Goal: Navigation & Orientation: Find specific page/section

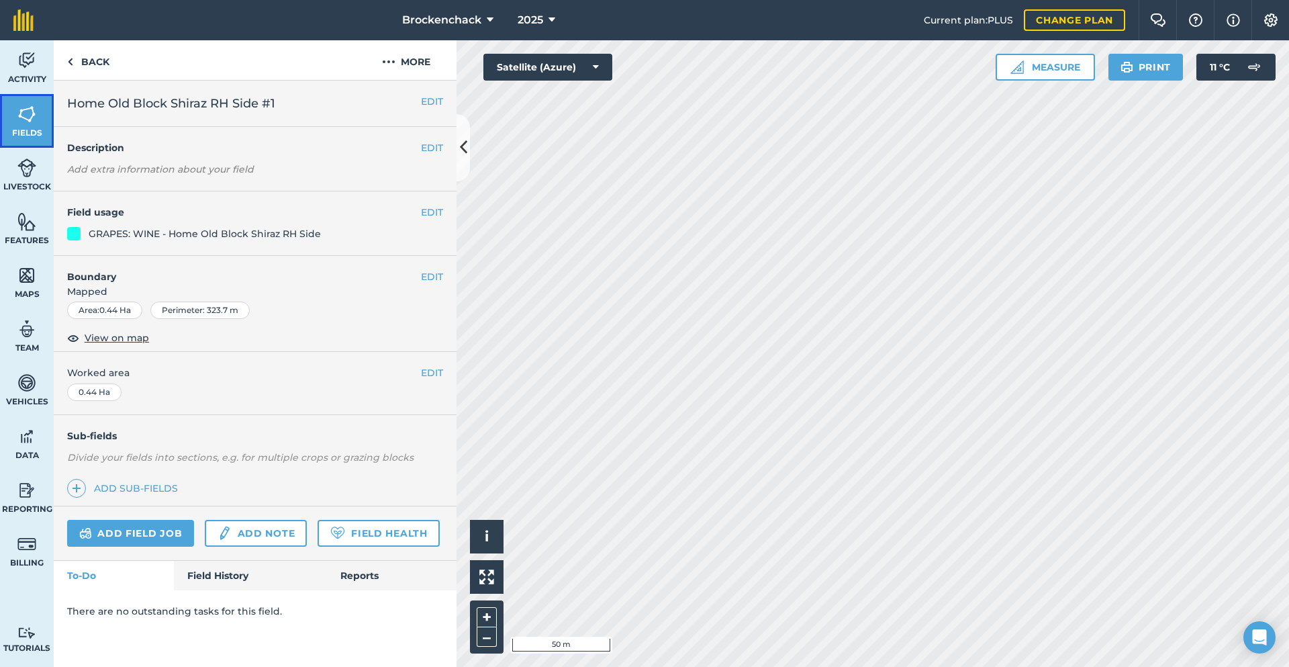
click at [25, 121] on img at bounding box center [26, 114] width 19 height 20
click at [50, 124] on link "Fields" at bounding box center [27, 121] width 54 height 54
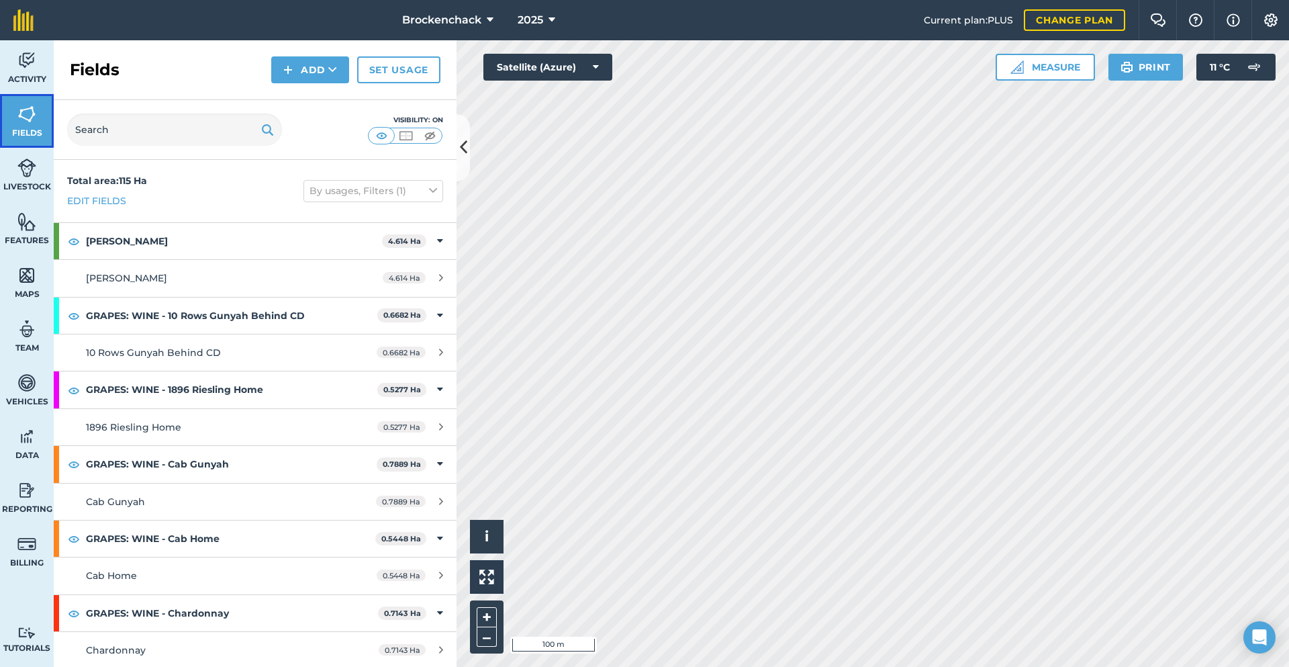
click at [38, 126] on link "Fields" at bounding box center [27, 121] width 54 height 54
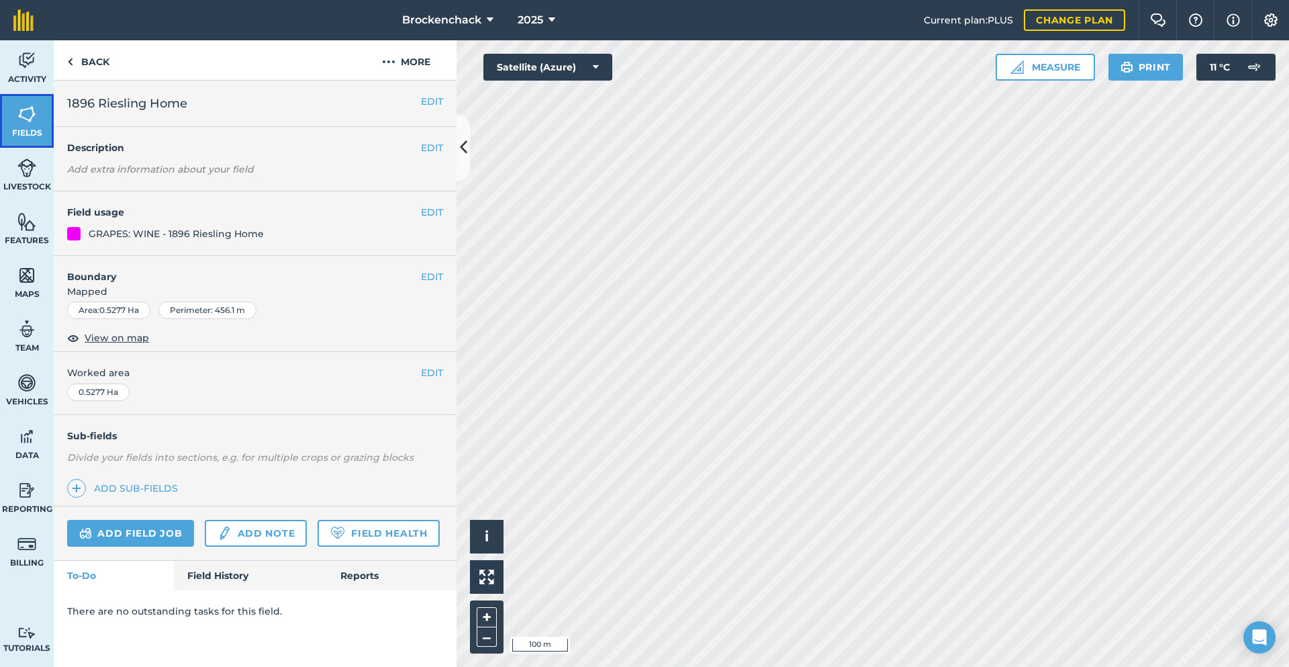
click at [12, 102] on link "Fields" at bounding box center [27, 121] width 54 height 54
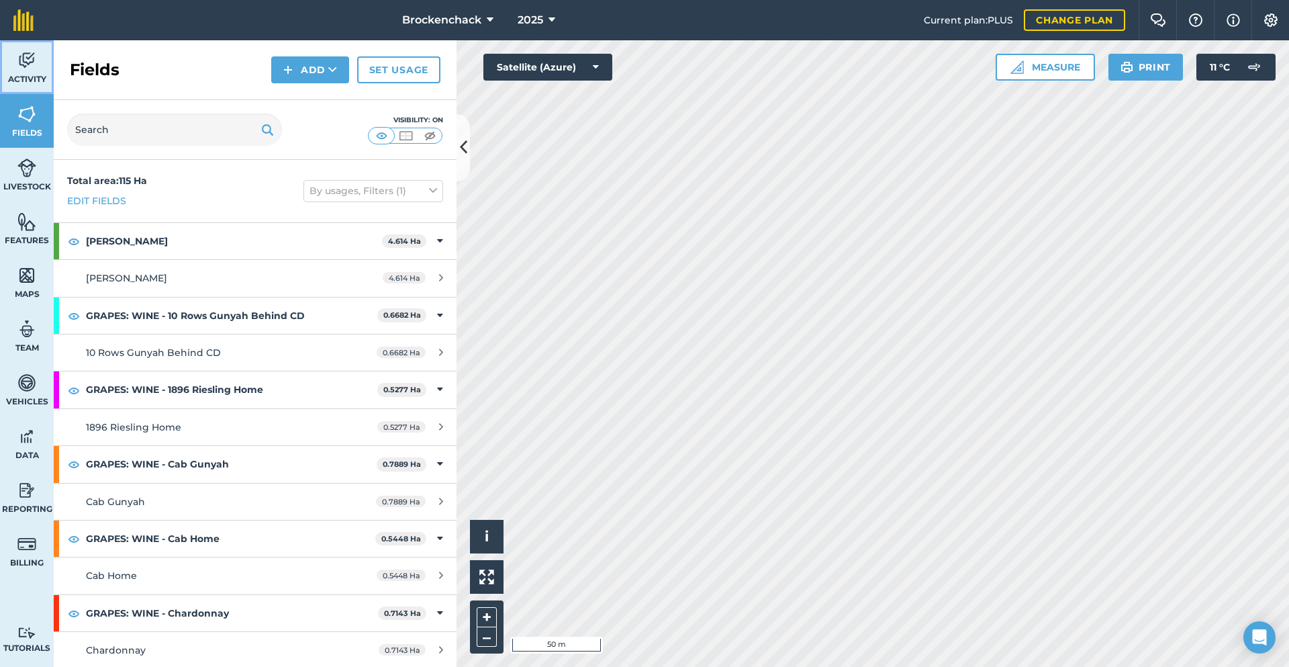
click at [15, 75] on span "Activity" at bounding box center [27, 79] width 54 height 11
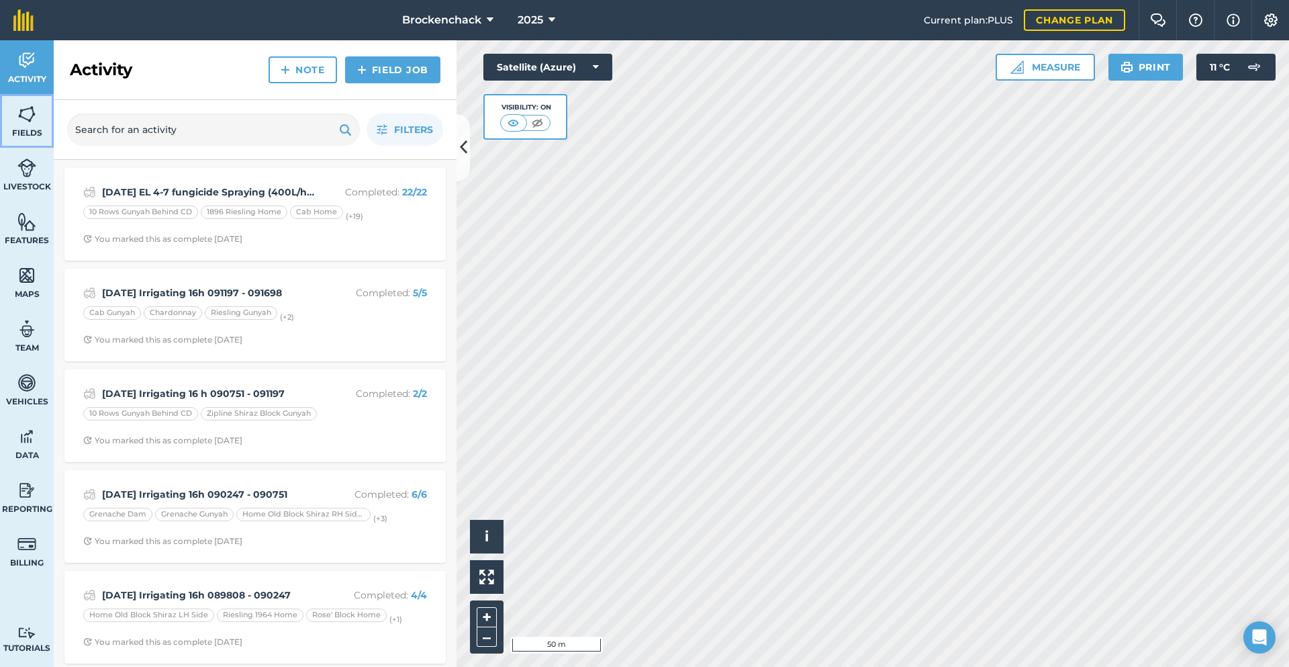
click at [30, 139] on link "Fields" at bounding box center [27, 121] width 54 height 54
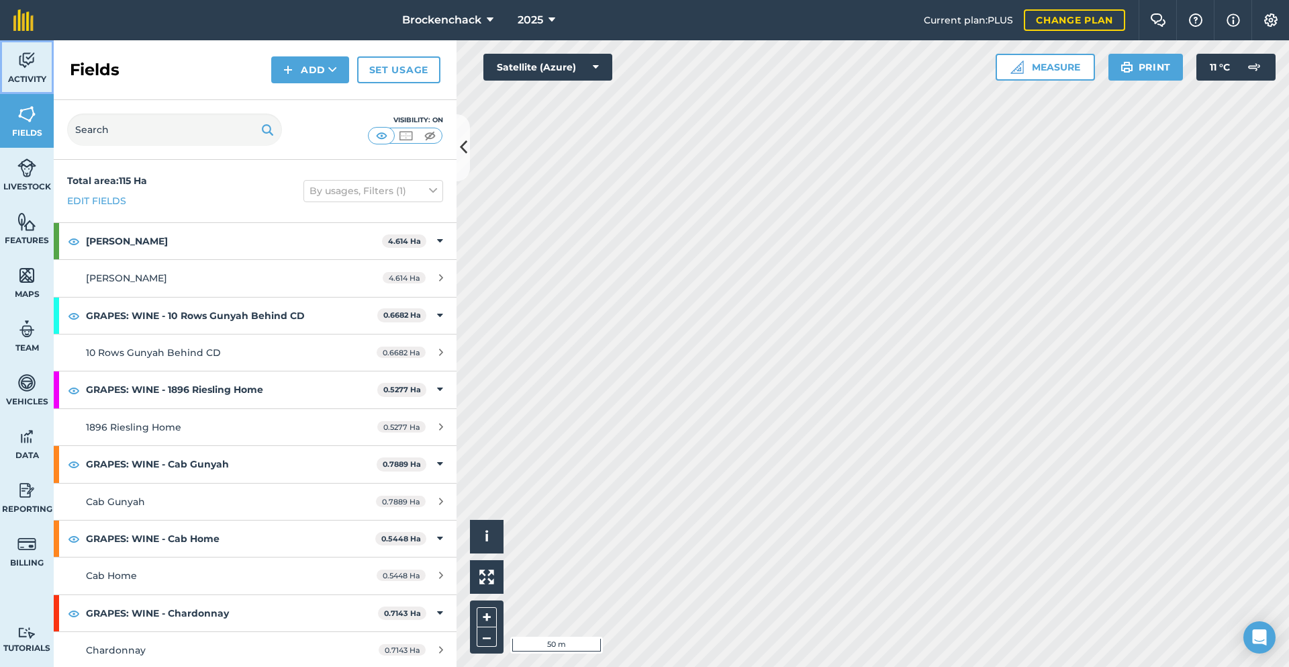
click at [30, 61] on img at bounding box center [26, 60] width 19 height 20
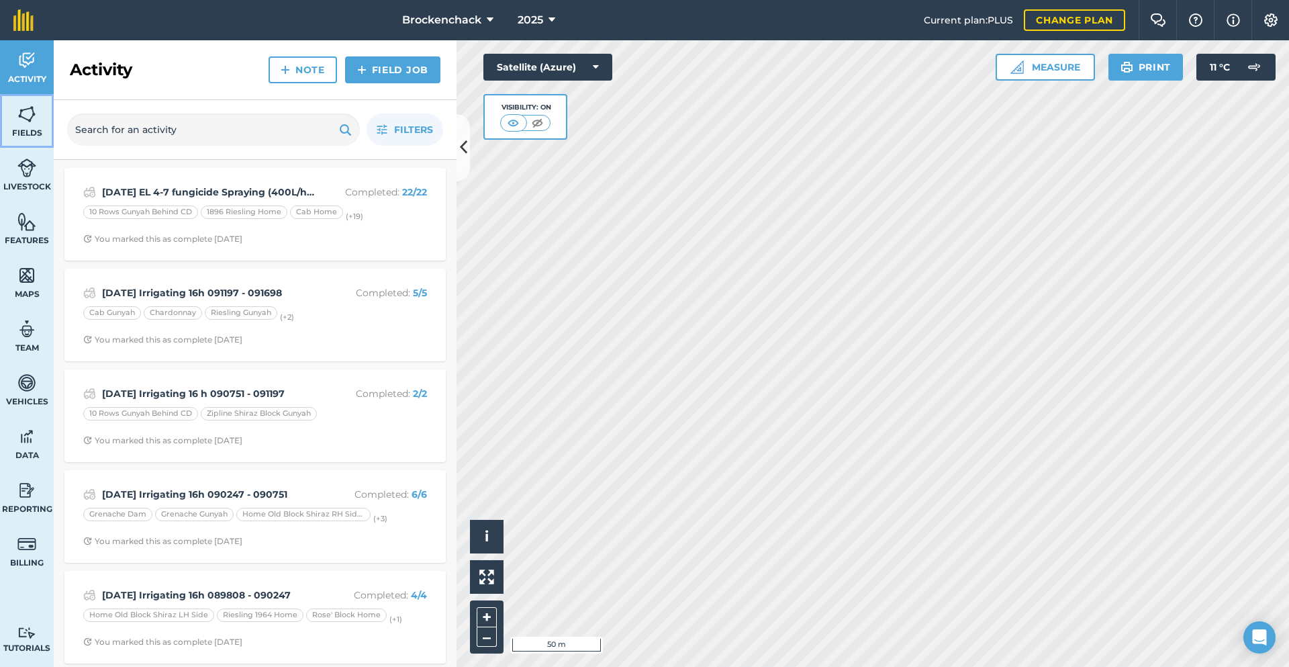
click at [27, 136] on span "Fields" at bounding box center [27, 133] width 54 height 11
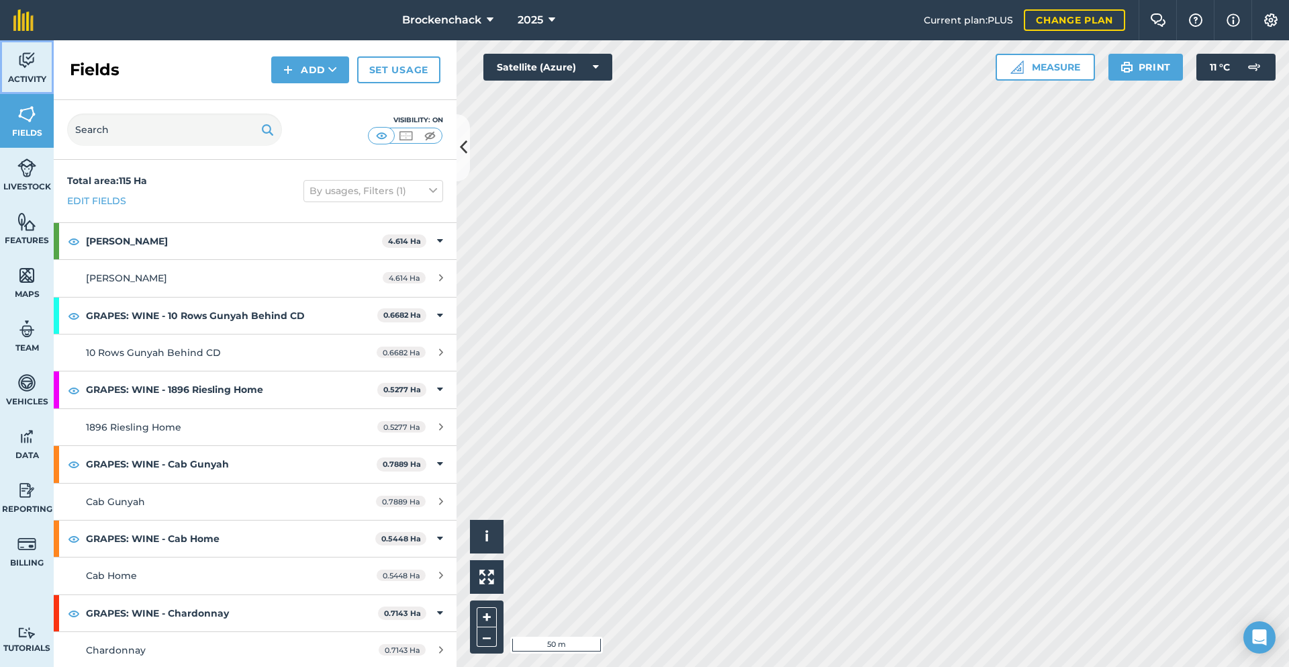
click at [18, 61] on img at bounding box center [26, 60] width 19 height 20
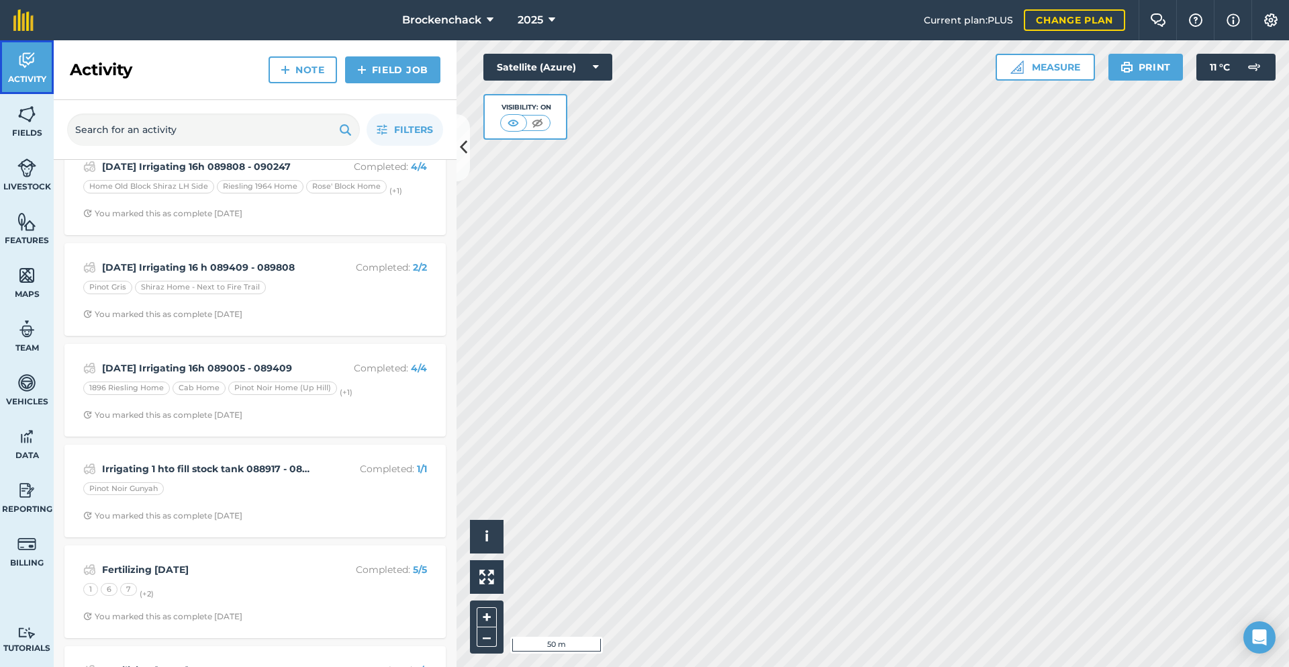
scroll to position [403, 0]
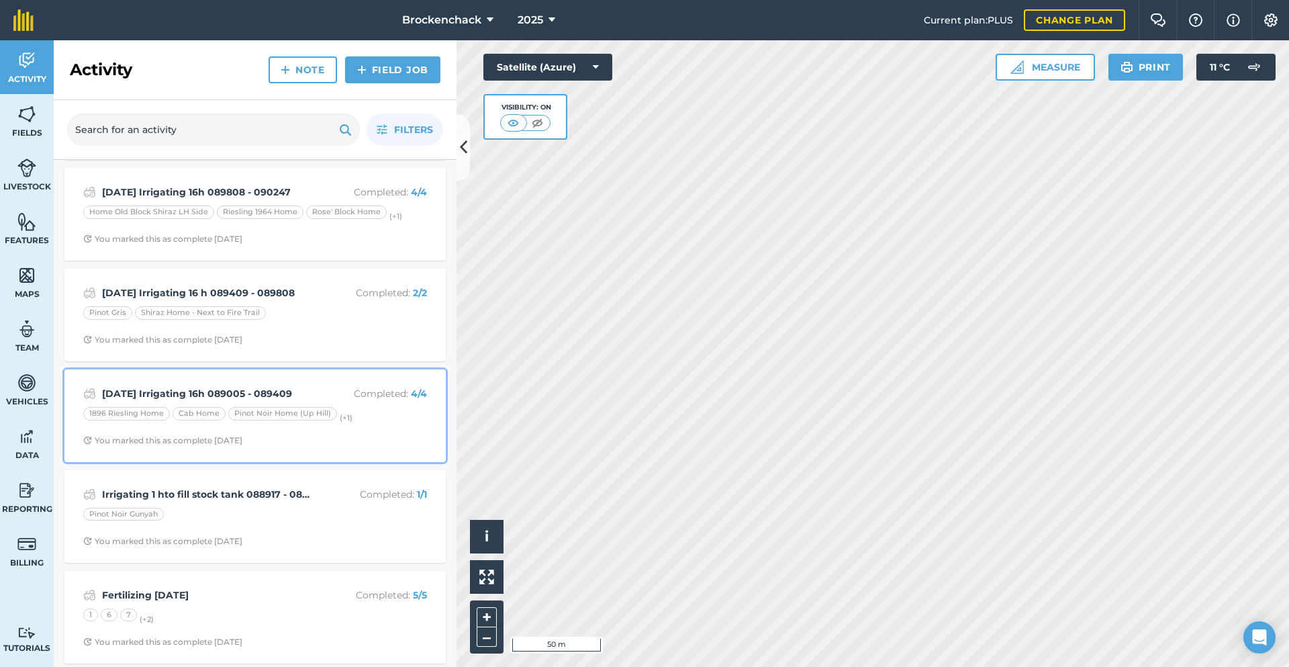
click at [297, 387] on strong "[DATE] Irrigating 16h 089005 - 089409" at bounding box center [208, 393] width 213 height 15
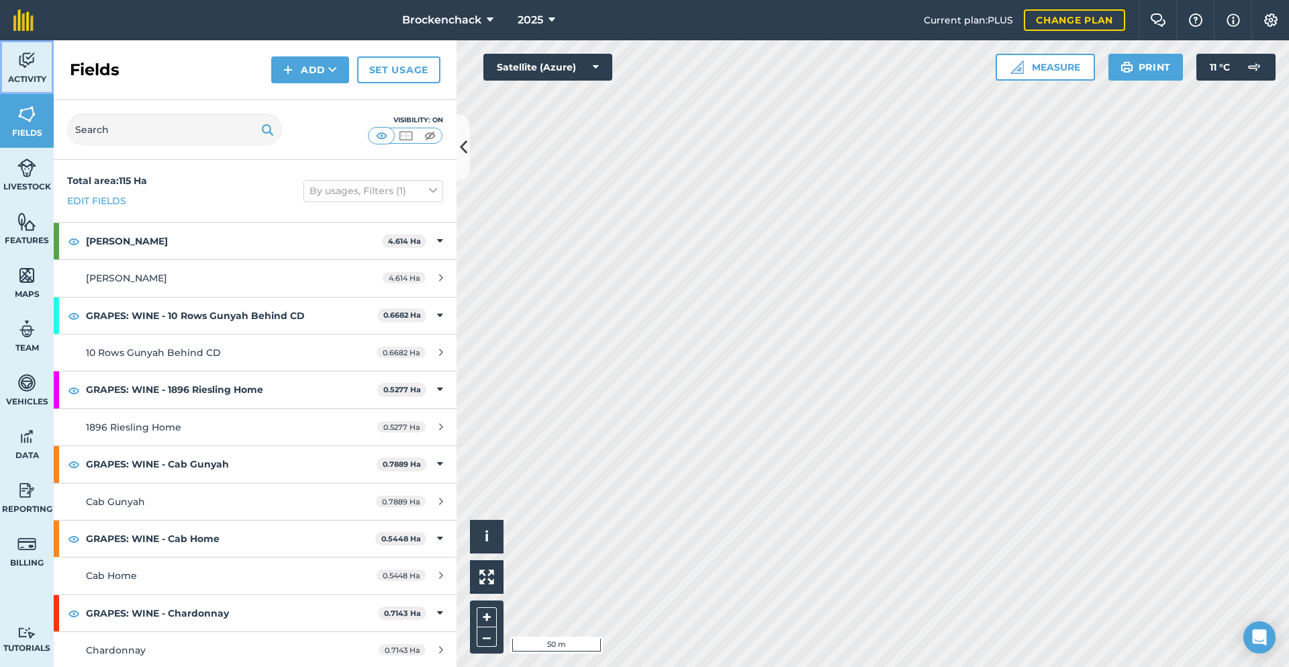
click at [21, 74] on span "Activity" at bounding box center [27, 79] width 54 height 11
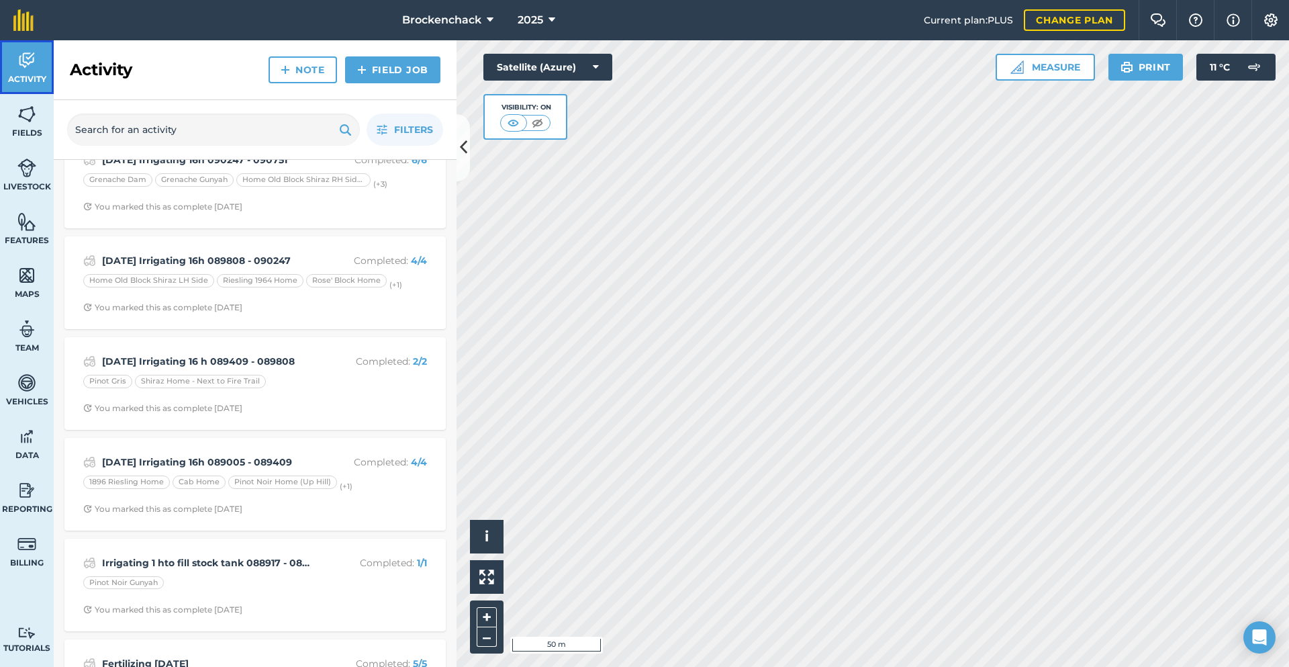
scroll to position [336, 0]
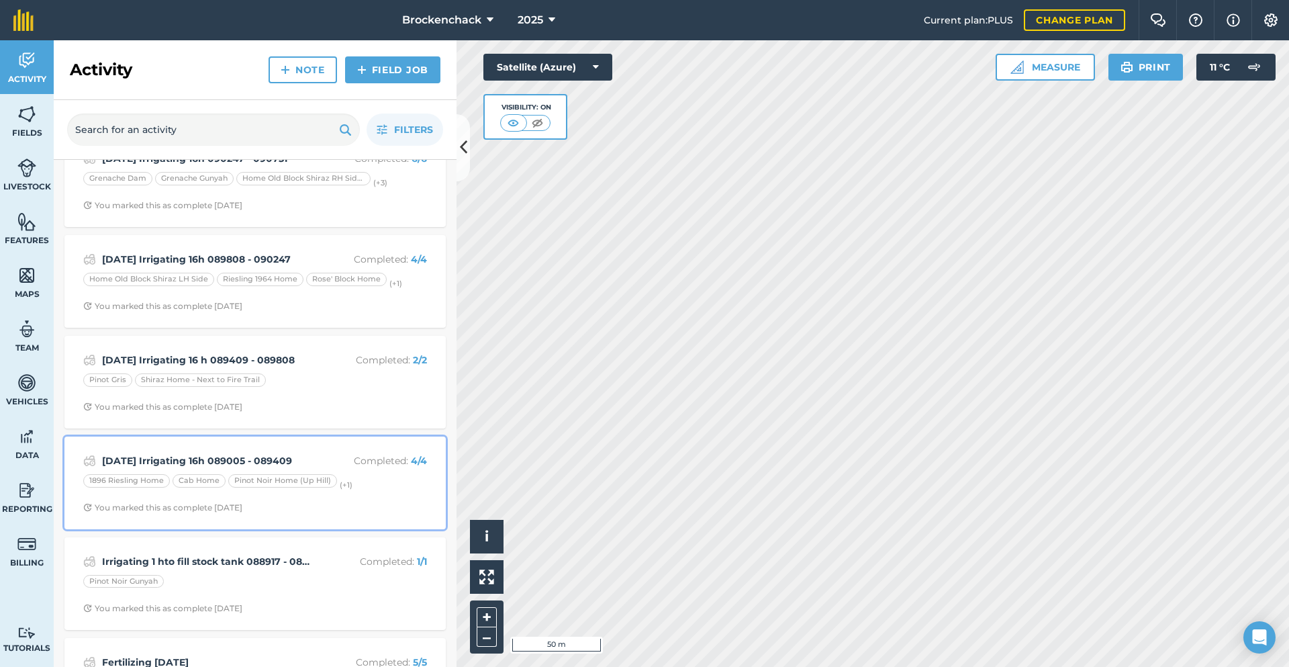
click at [377, 491] on div "[DATE] Irrigating 16h 089005 - 089409 Completed : 4 / 4 1896 Riesling Home Cab …" at bounding box center [254, 482] width 365 height 77
